Goal: Download file/media

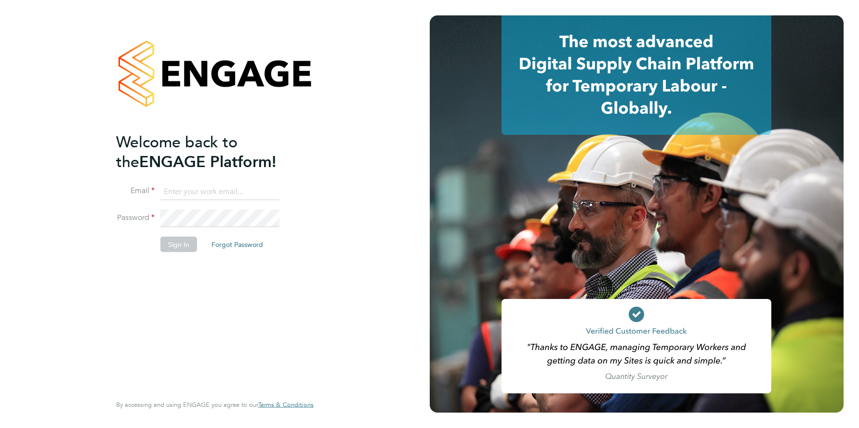
type input "support@engagelabs.io"
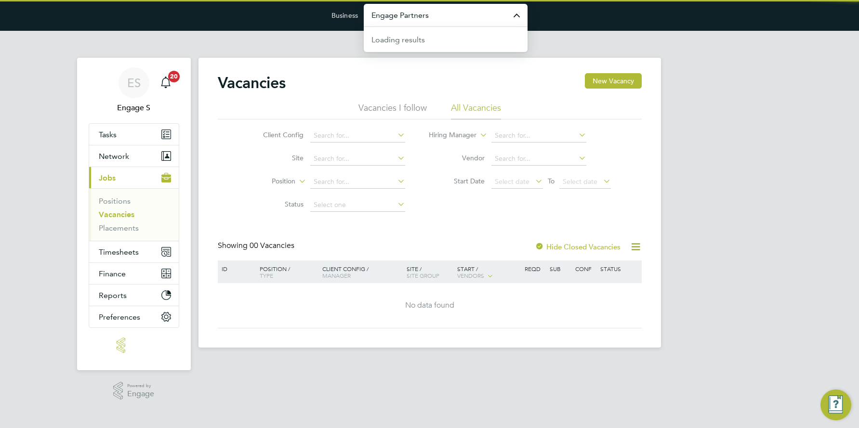
click at [443, 15] on input "Engage Partners" at bounding box center [446, 15] width 164 height 23
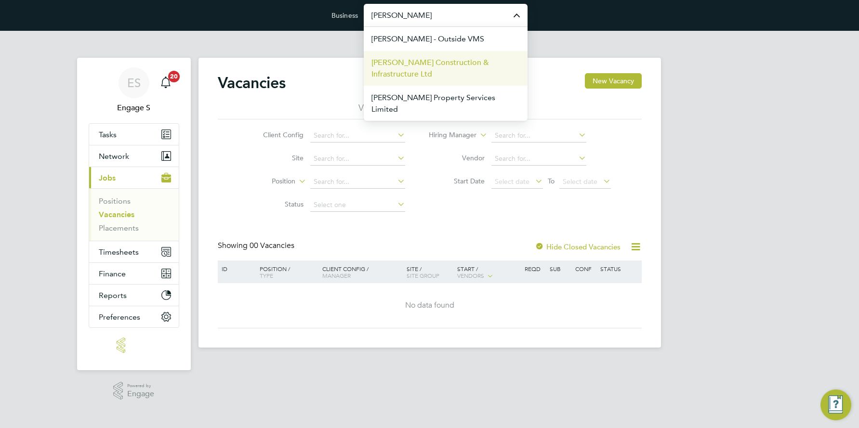
click at [427, 63] on span "[PERSON_NAME] Construction & Infrastructure Ltd" at bounding box center [445, 68] width 148 height 23
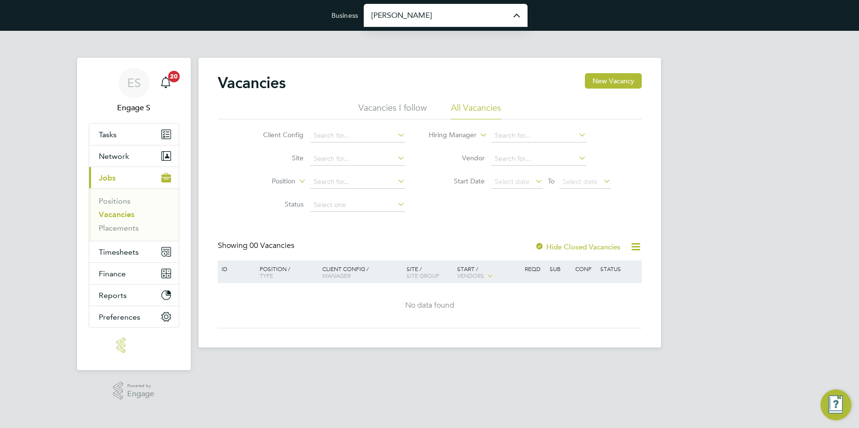
type input "[PERSON_NAME] Construction & Infrastructure Ltd"
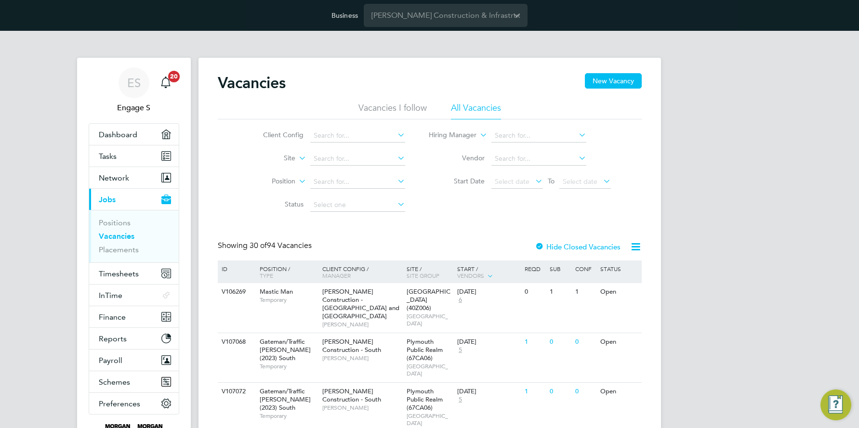
click at [636, 243] on icon at bounding box center [636, 247] width 12 height 12
click at [592, 268] on li "Download Vacancies Report" at bounding box center [591, 269] width 98 height 13
click at [634, 248] on icon at bounding box center [636, 247] width 12 height 12
click at [592, 267] on li "Download Vacancies Report" at bounding box center [591, 269] width 98 height 13
click at [636, 247] on icon at bounding box center [636, 247] width 12 height 12
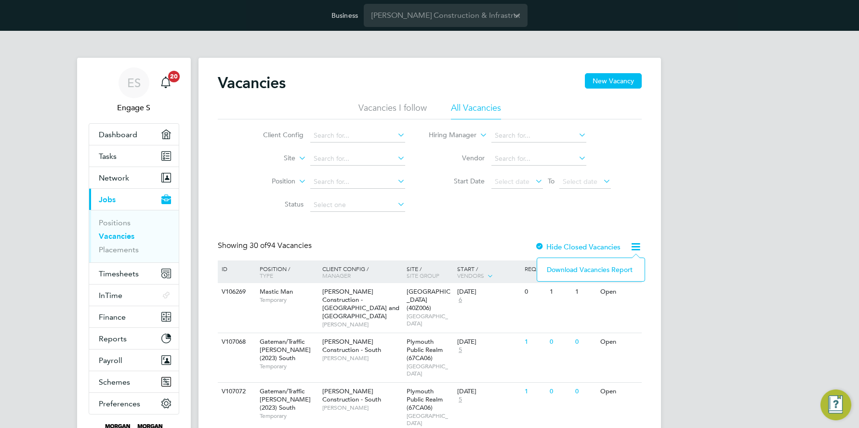
click at [596, 268] on li "Download Vacancies Report" at bounding box center [591, 269] width 98 height 13
click at [427, 17] on input "[PERSON_NAME] Construction & Infrastructure Ltd" at bounding box center [446, 15] width 164 height 23
